Goal: Task Accomplishment & Management: Complete application form

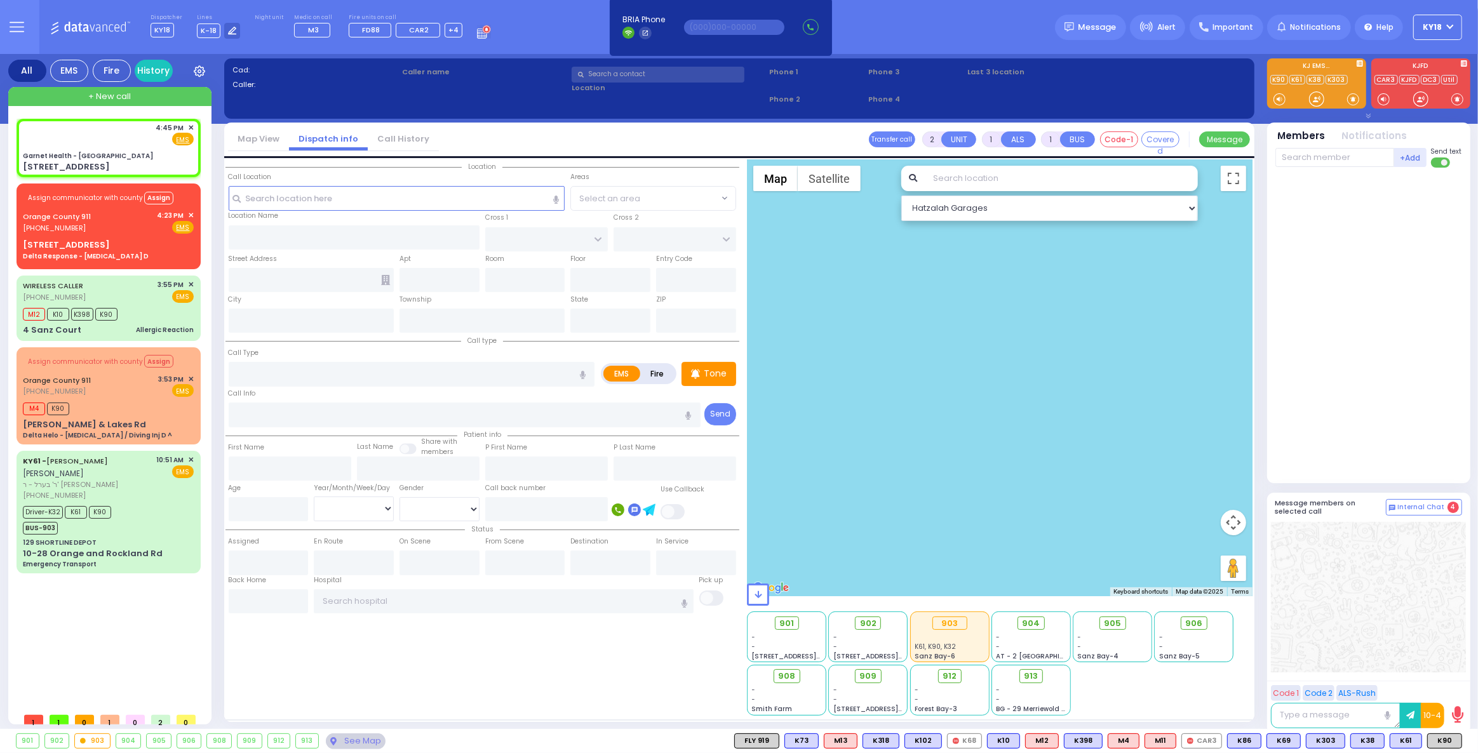
select select
radio input "true"
select select
type input "16:45"
select select "Hatzalah Garages"
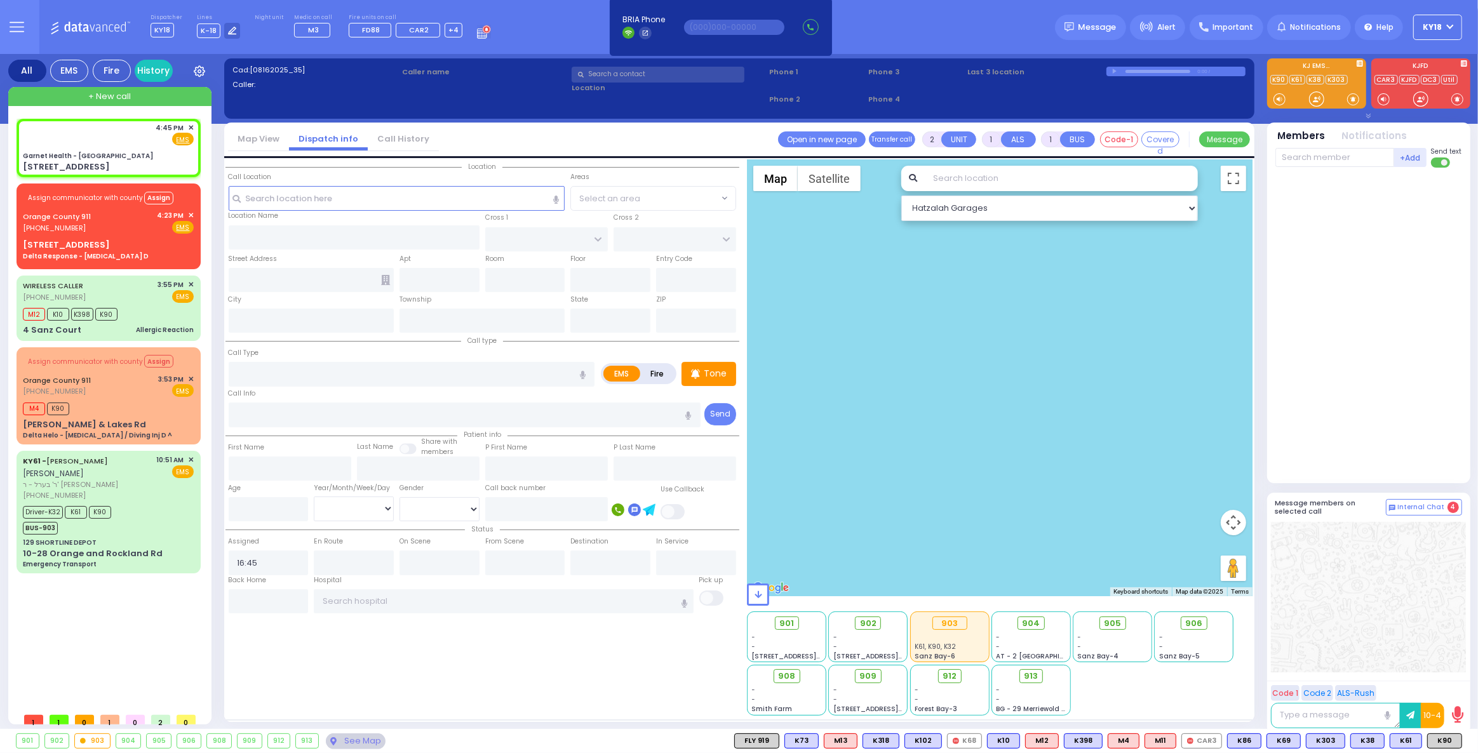
type input "Garnet Health - [GEOGRAPHIC_DATA]"
type input "GOLF LINKS RD"
type input "[GEOGRAPHIC_DATA]"
type input "[STREET_ADDRESS]"
type input "[GEOGRAPHIC_DATA]"
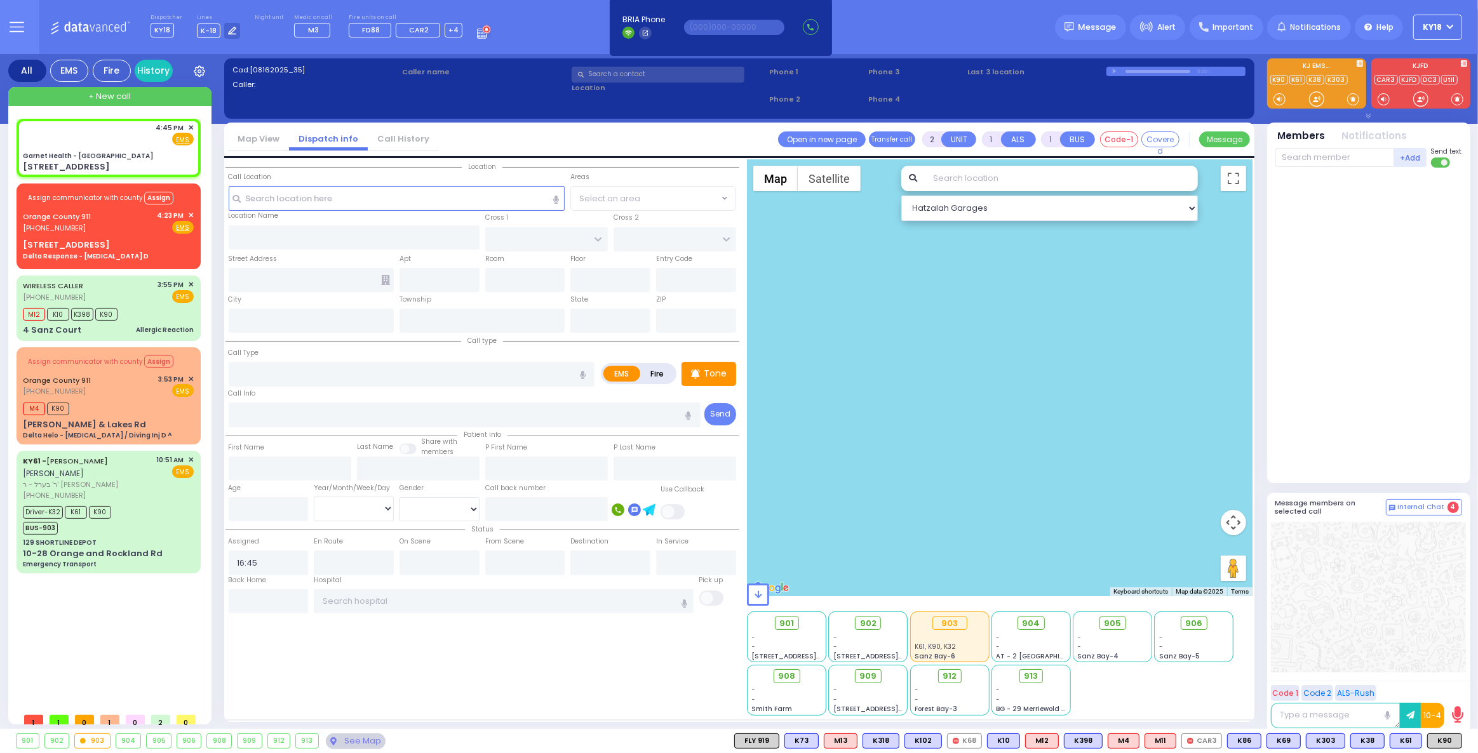
type input "[US_STATE]"
type input "10940"
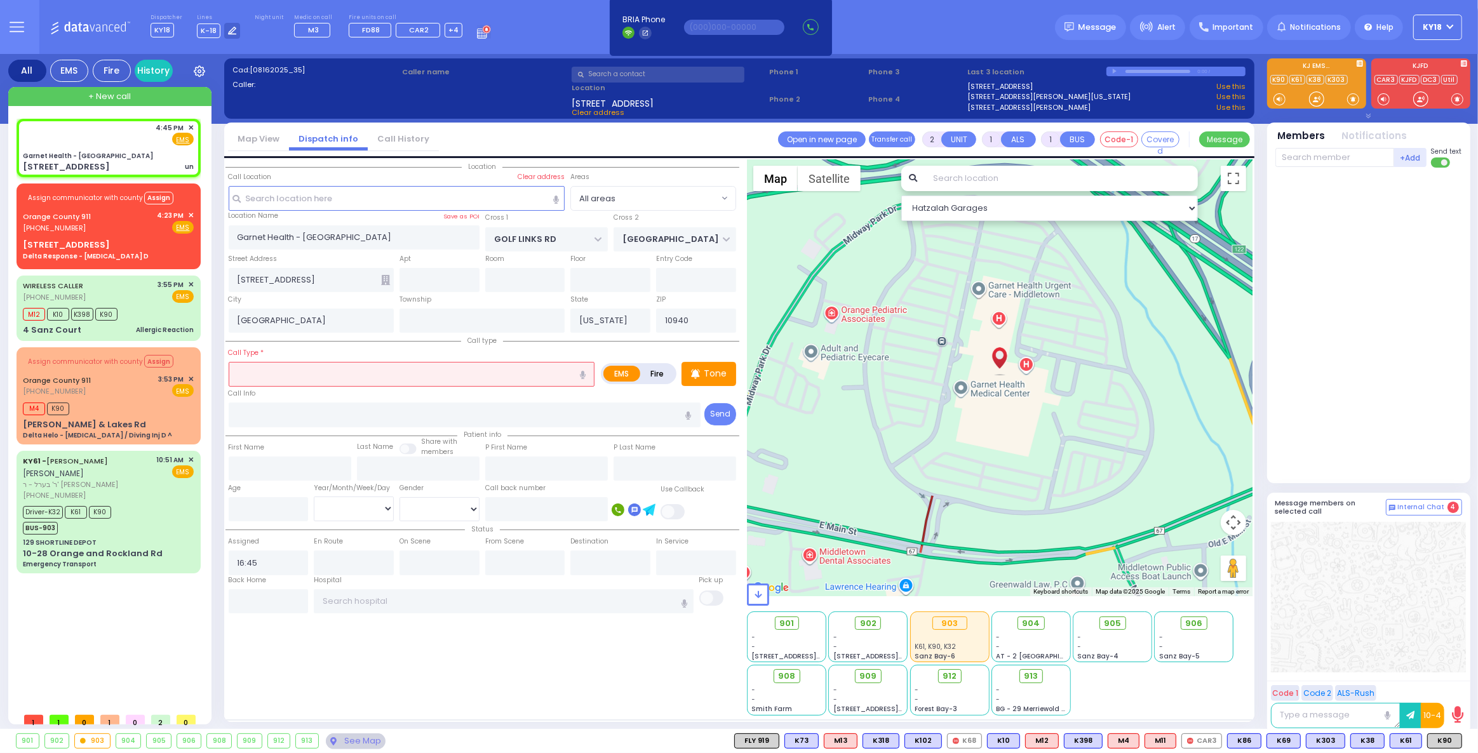
select select
type input "un"
radio input "true"
select select
select select "Hatzalah Garages"
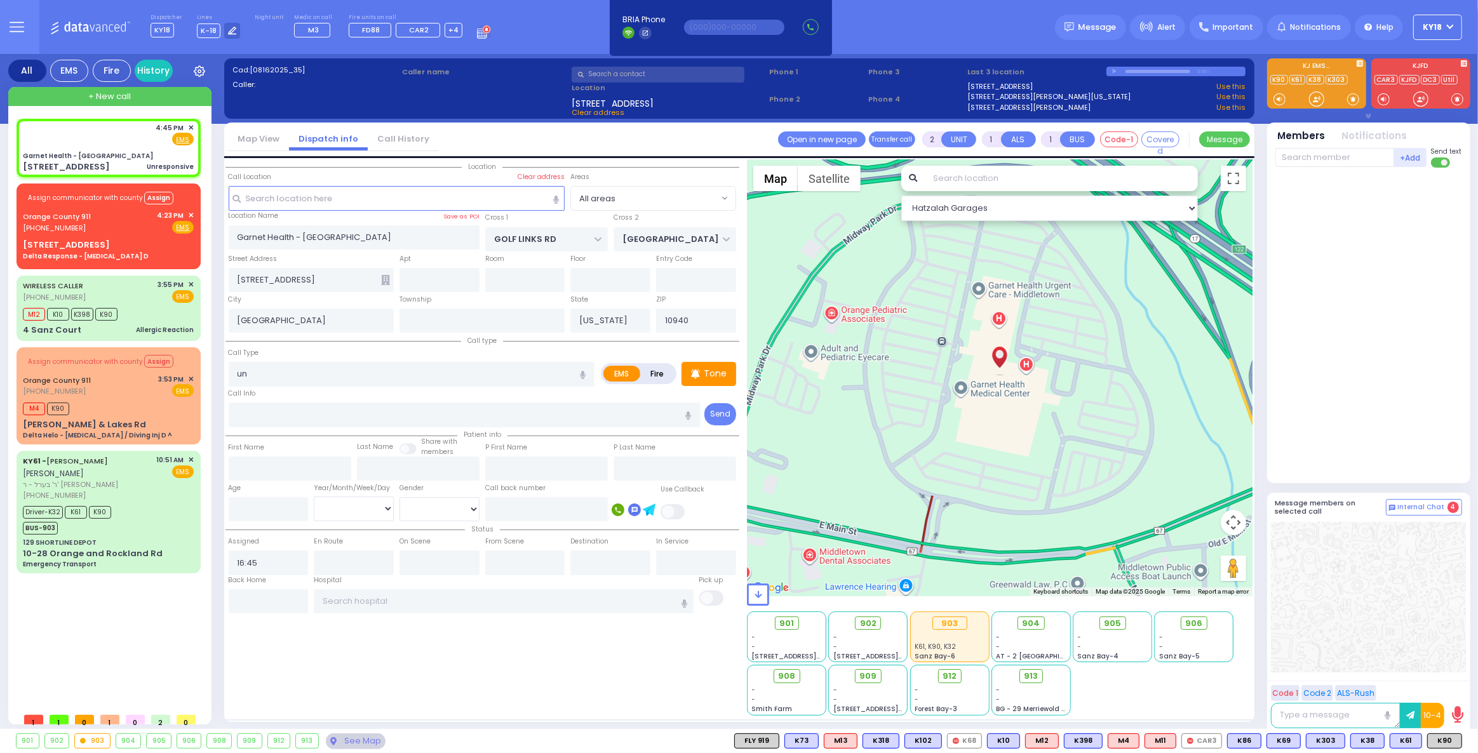
type input "5"
type input "2"
select select
type input "Unresponsive"
radio input "true"
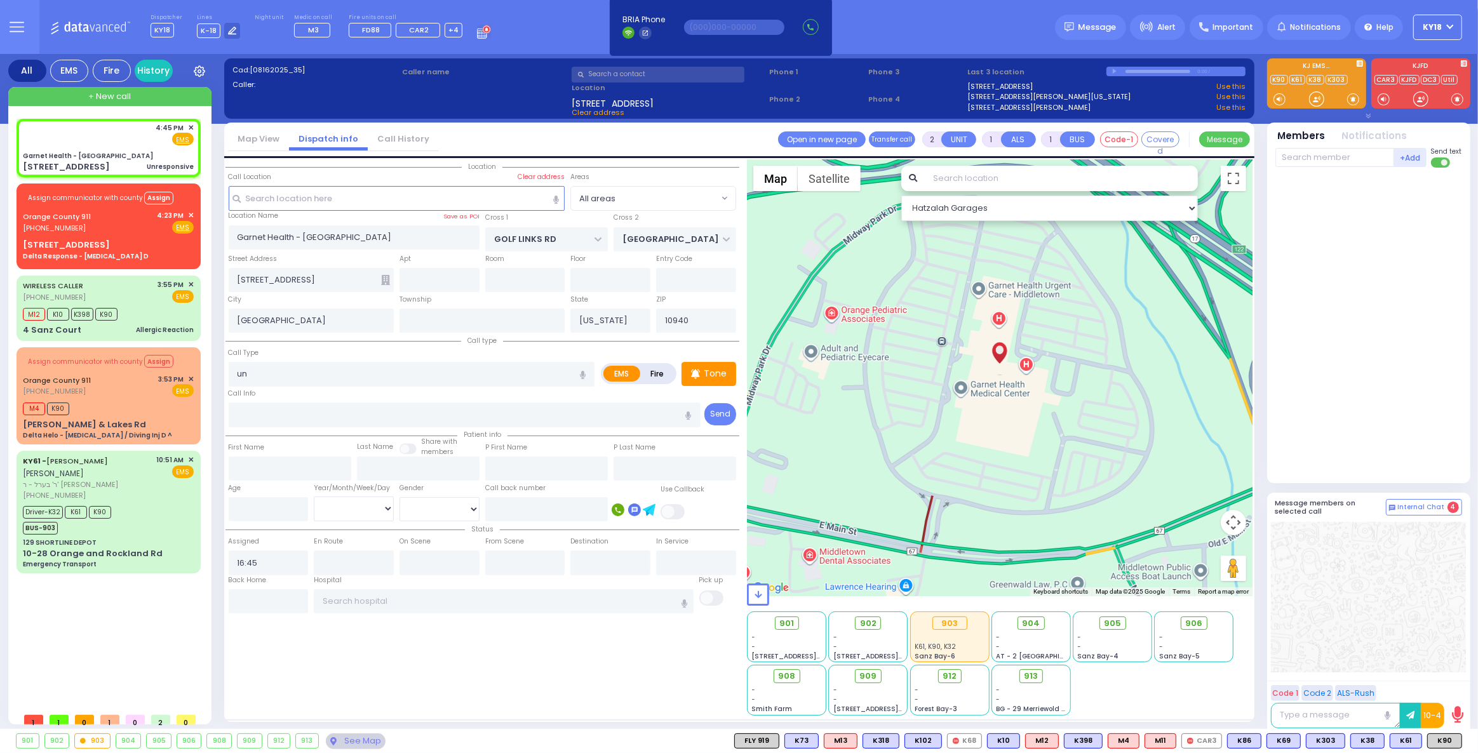
select select
select select "Hatzalah Garages"
select select
radio input "true"
select select
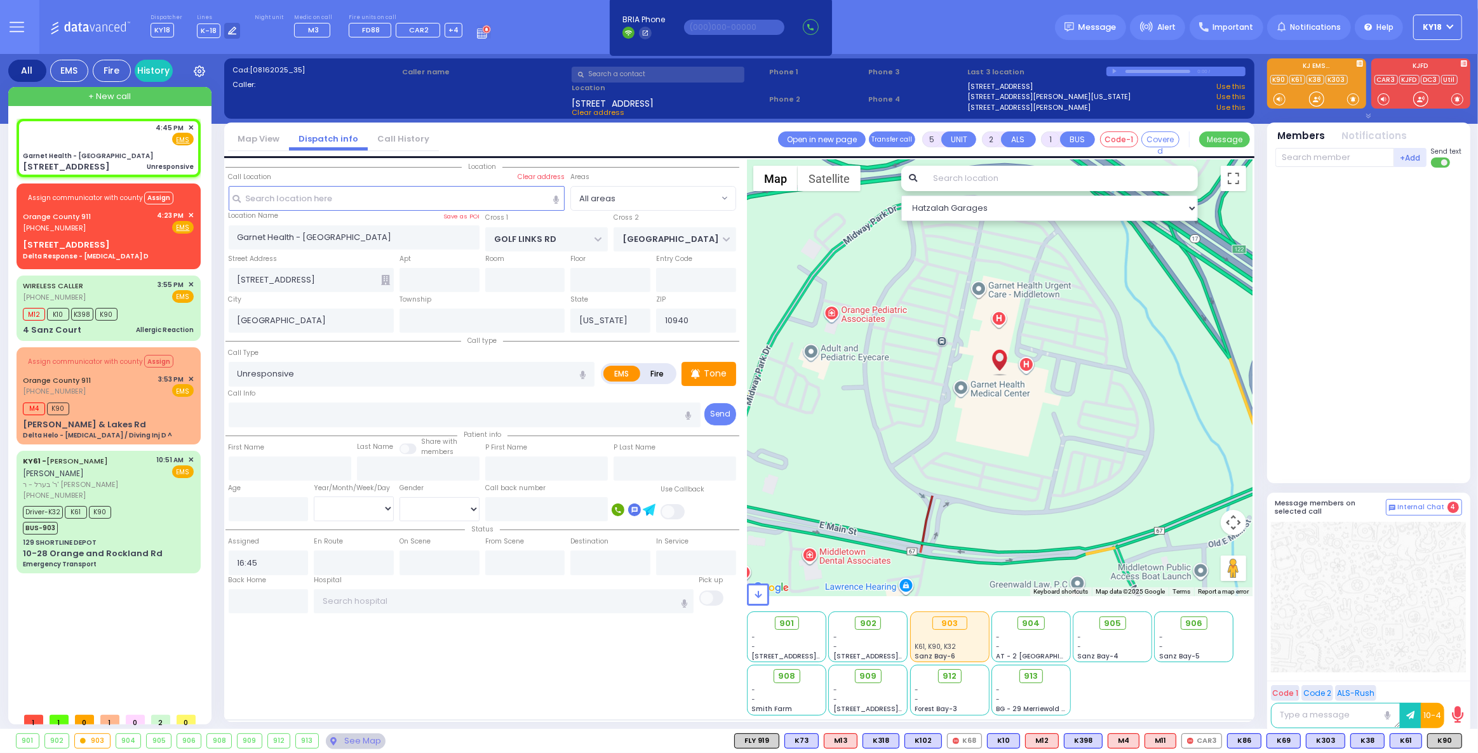
select select "Hatzalah Garages"
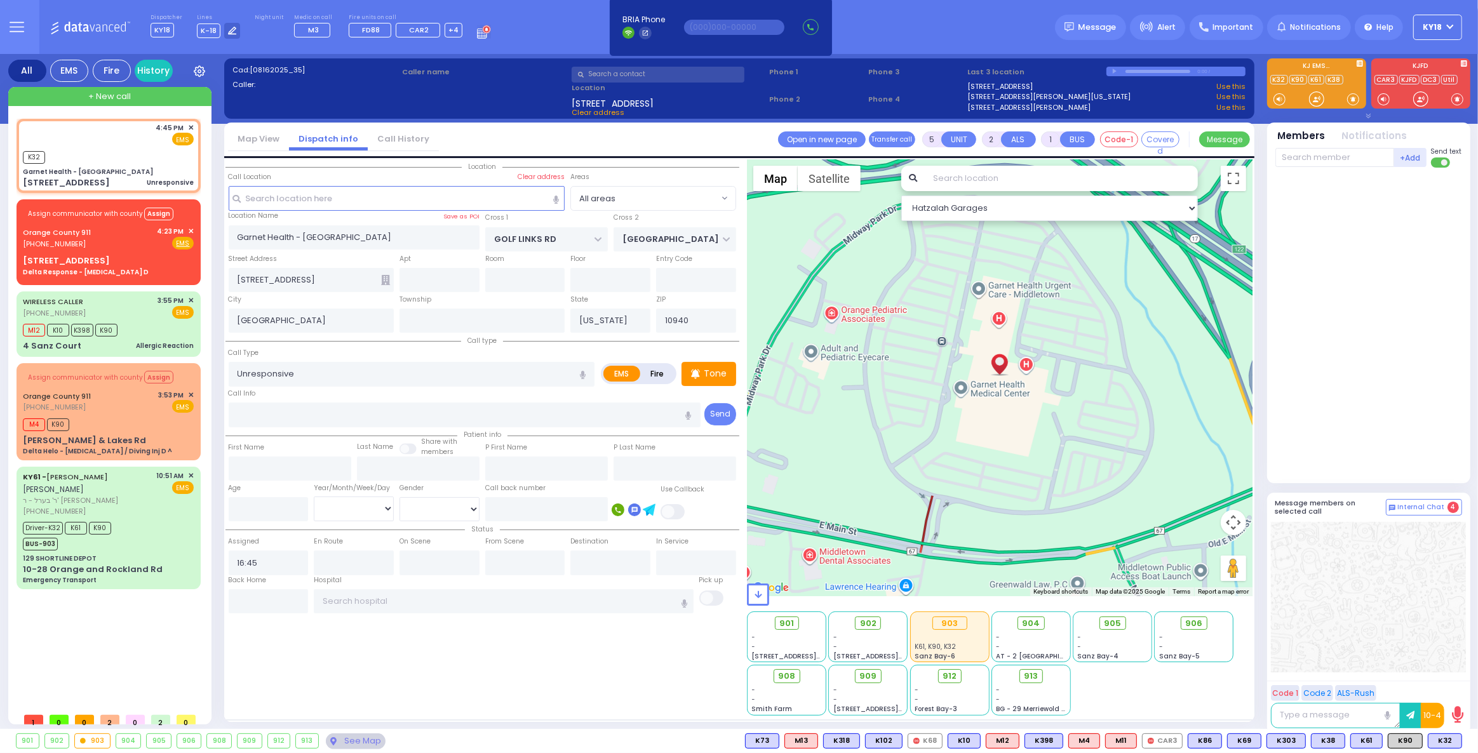
select select
radio input "true"
select select
type input "16:46"
select select "Hatzalah Garages"
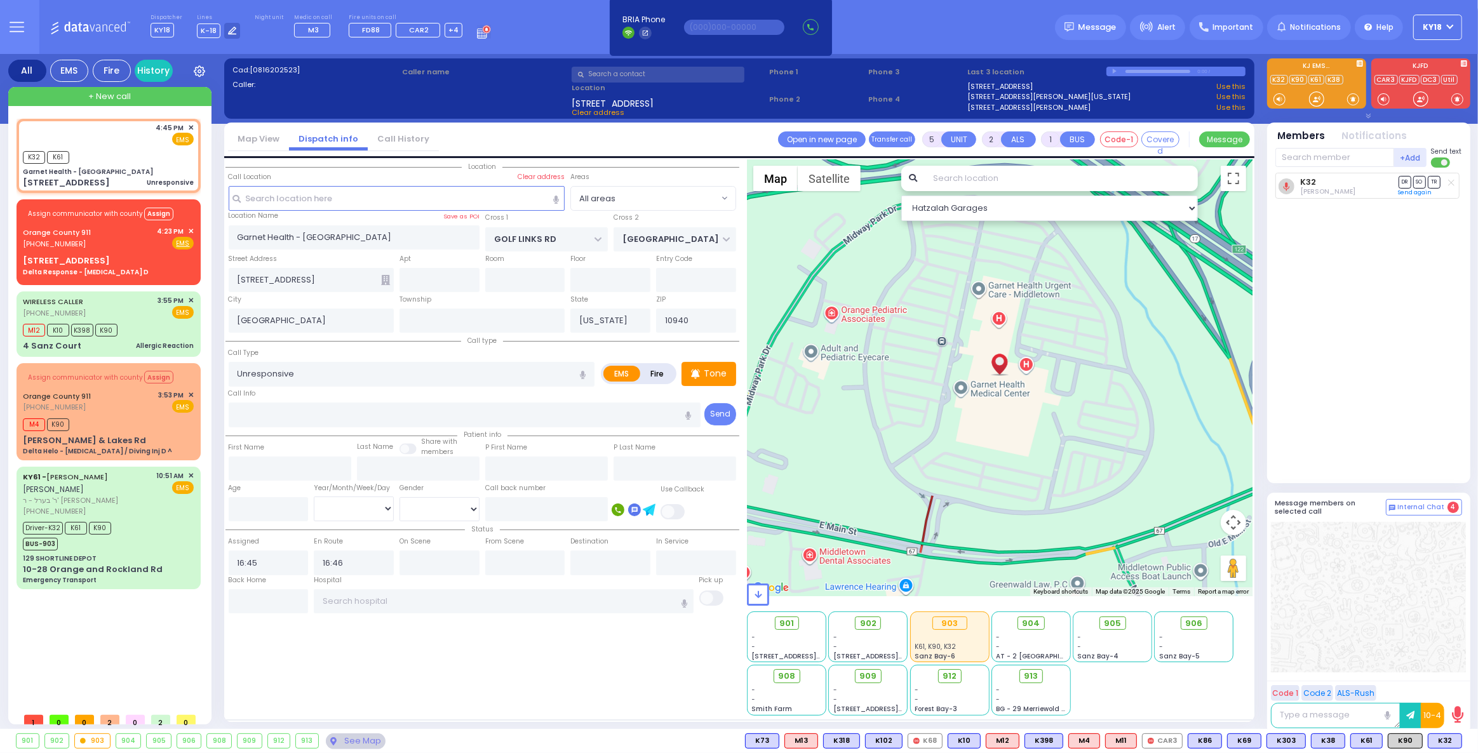
select select
radio input "true"
select select
select select "Hatzalah Garages"
select select
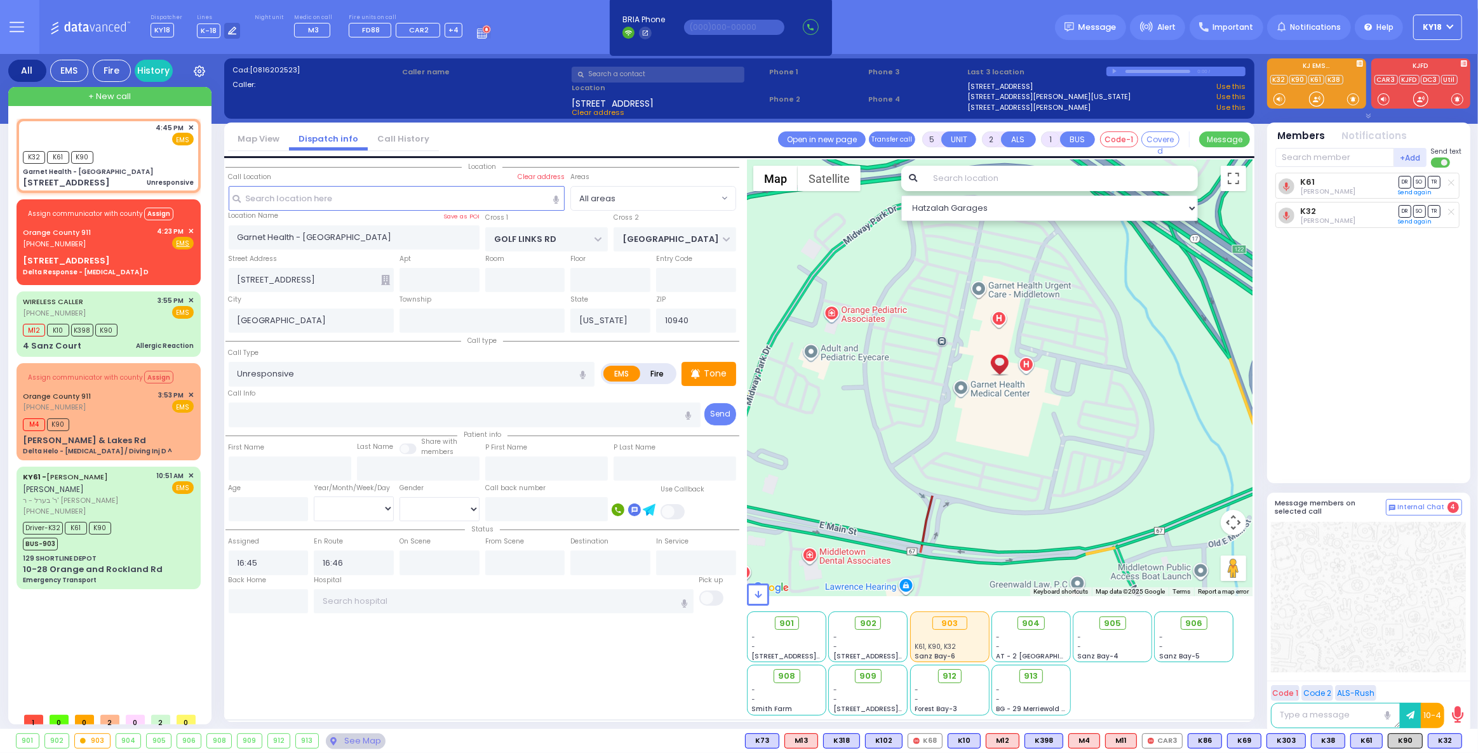
radio input "true"
select select
select select "Hatzalah Garages"
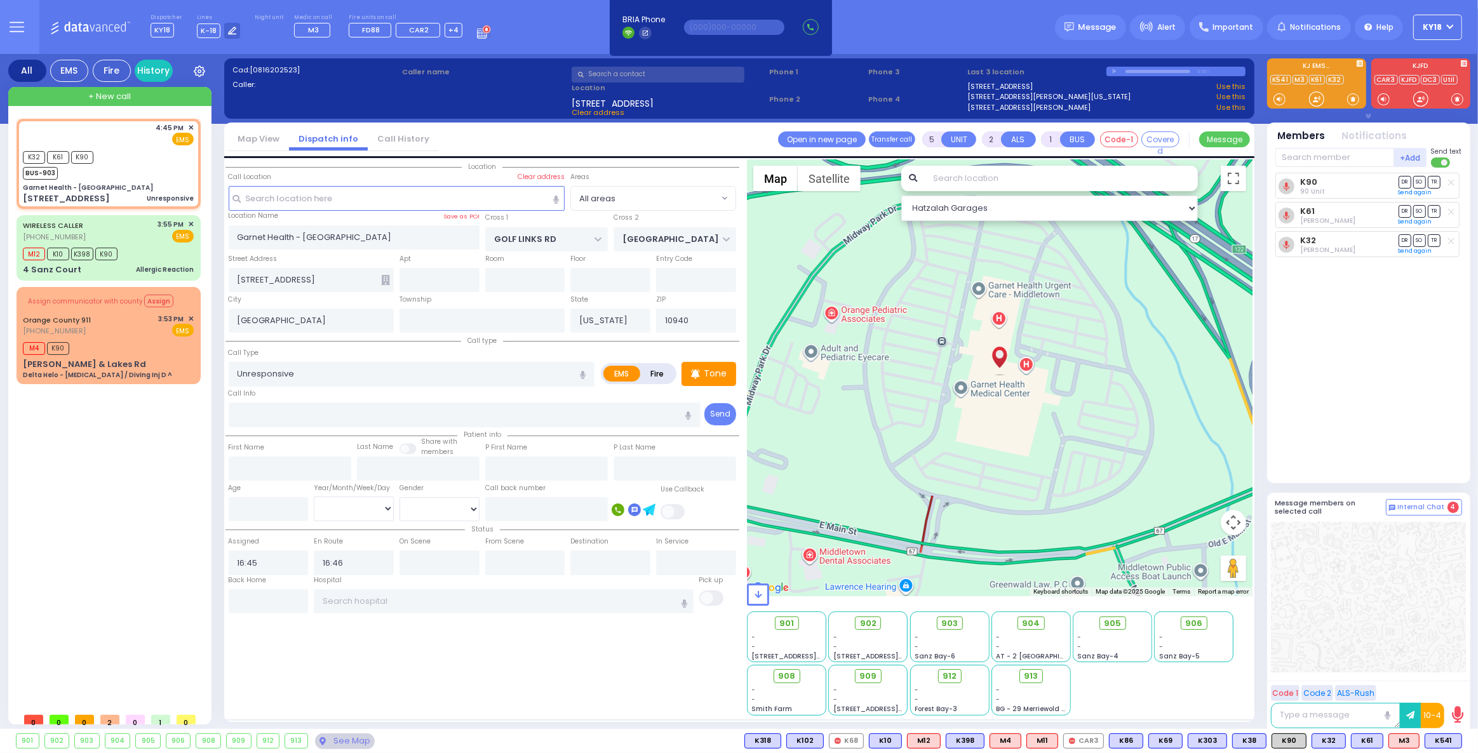
select select
radio input "true"
select select
select select "Hatzalah Garages"
